Goal: Navigation & Orientation: Find specific page/section

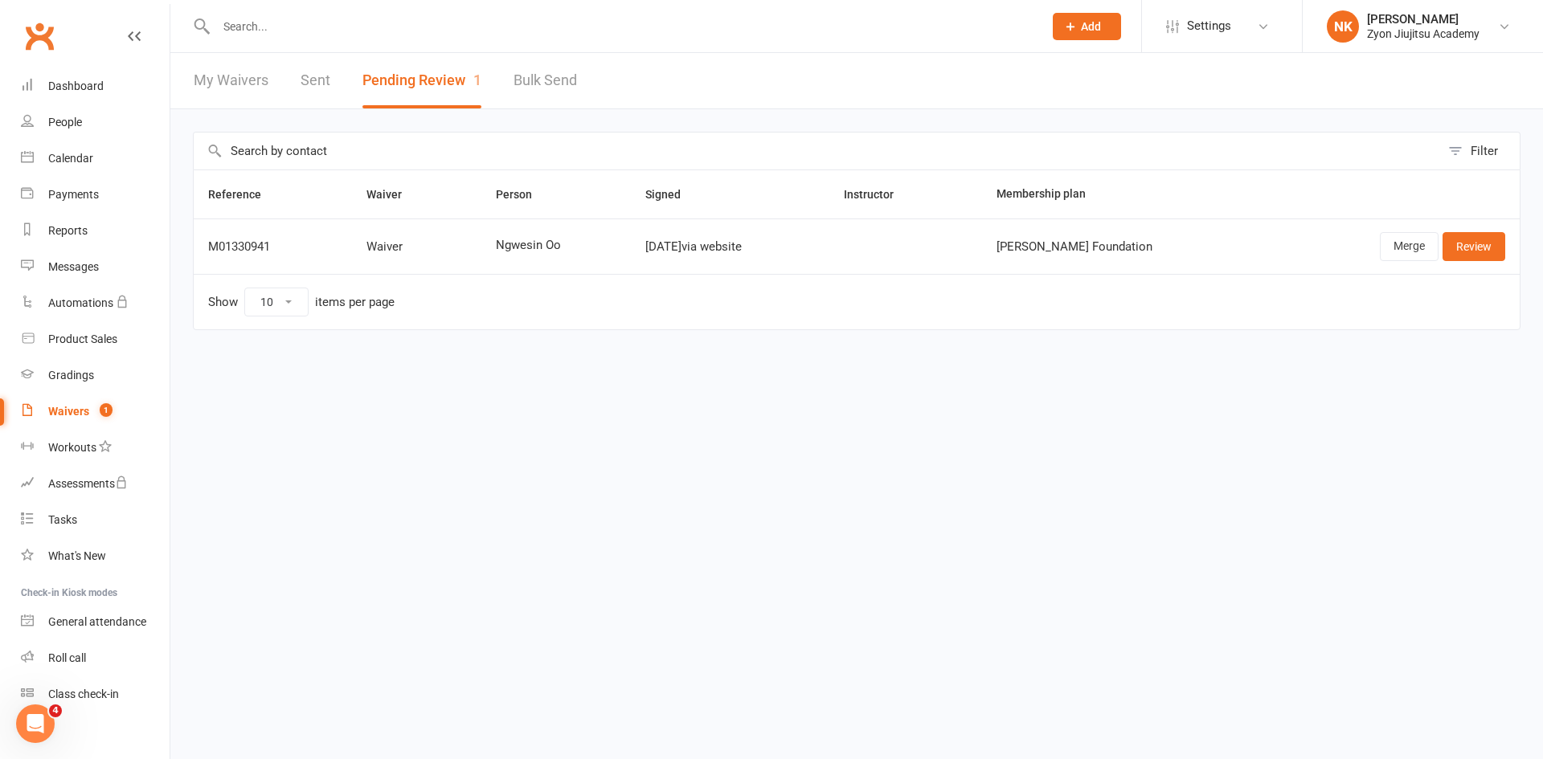
click at [199, 89] on link "My Waivers" at bounding box center [231, 80] width 75 height 55
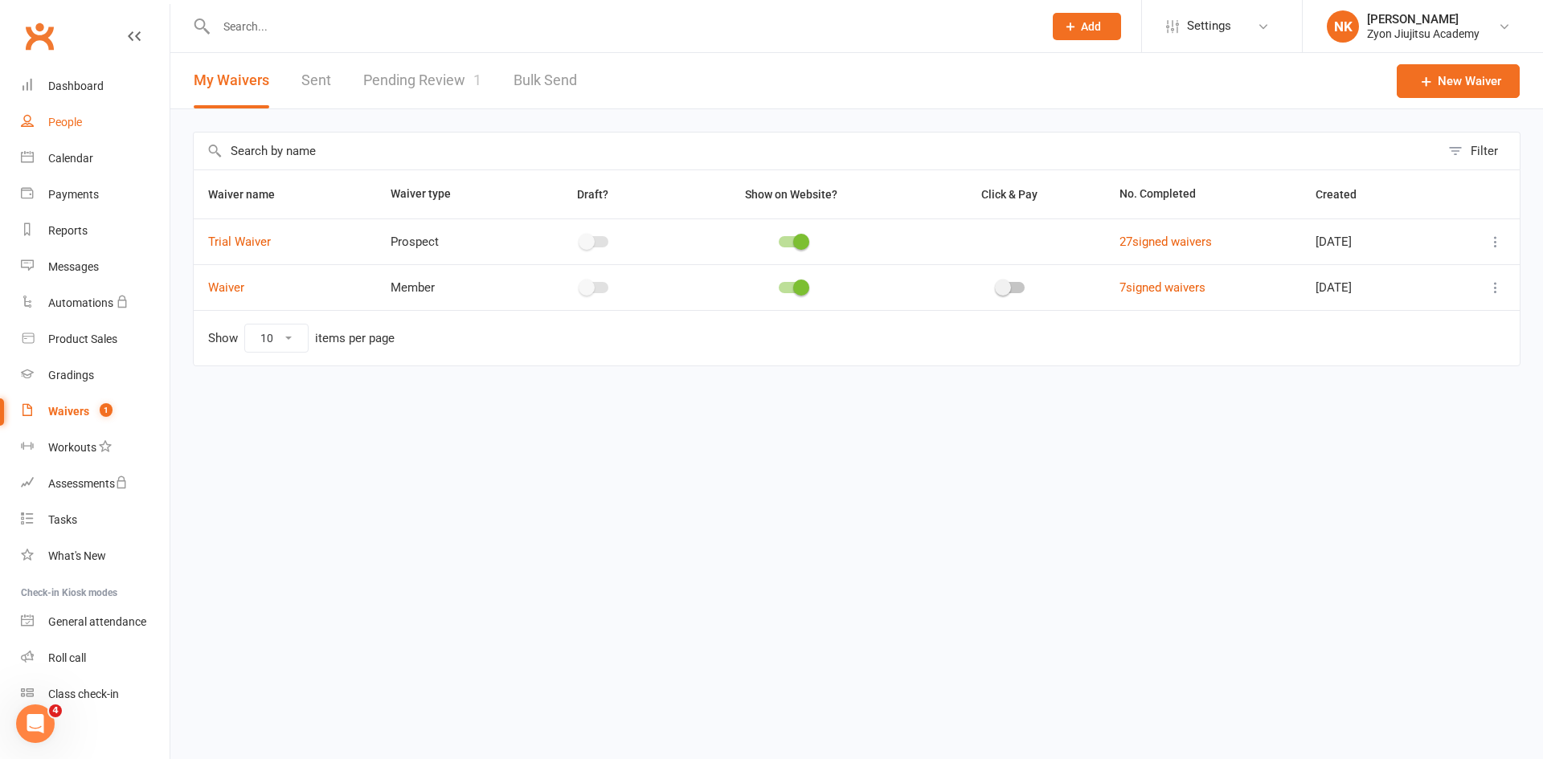
click at [84, 123] on link "People" at bounding box center [95, 122] width 149 height 36
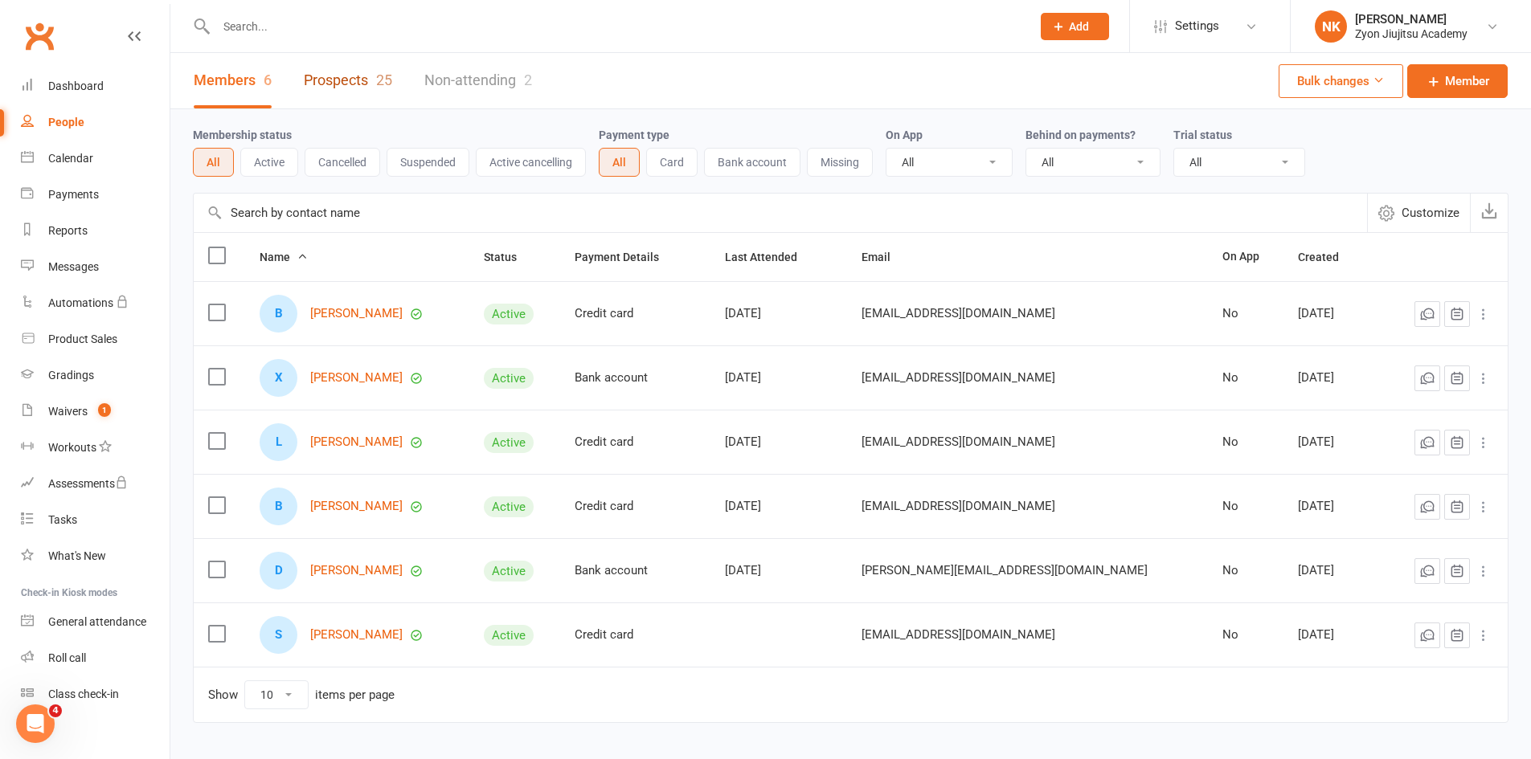
click at [382, 85] on div "25" at bounding box center [384, 80] width 16 height 17
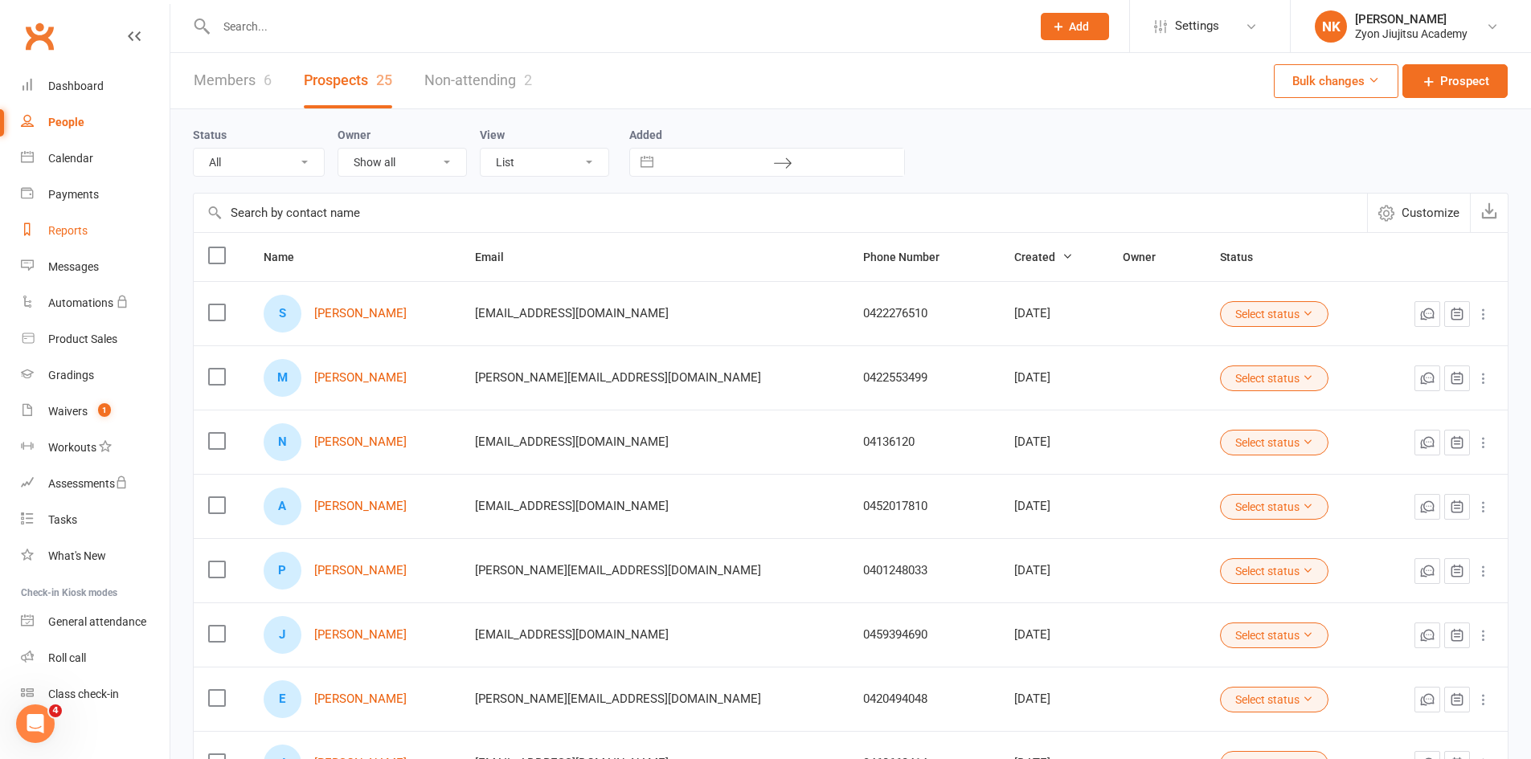
click at [88, 239] on link "Reports" at bounding box center [95, 231] width 149 height 36
